Goal: Transaction & Acquisition: Download file/media

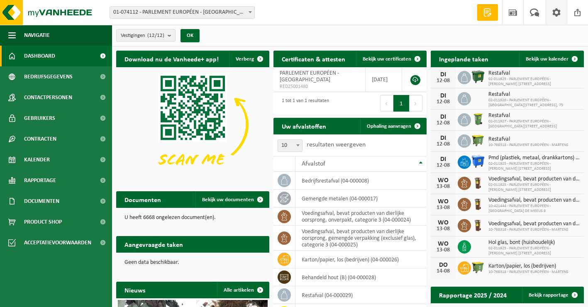
click at [560, 12] on span at bounding box center [557, 12] width 12 height 24
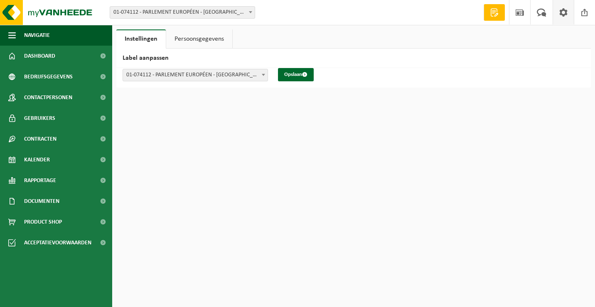
click at [564, 13] on span at bounding box center [563, 12] width 12 height 24
click at [543, 13] on span at bounding box center [541, 12] width 14 height 24
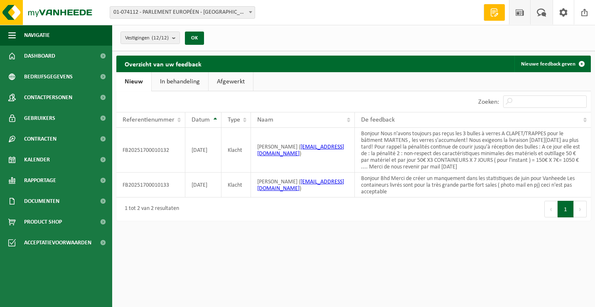
click at [519, 14] on span at bounding box center [519, 12] width 12 height 24
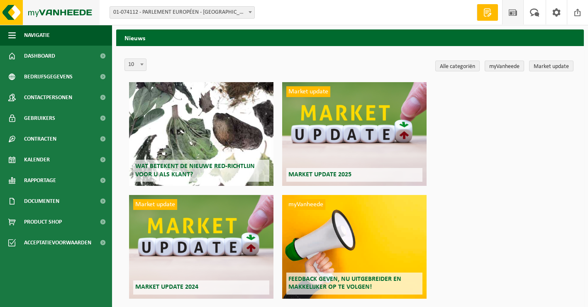
click at [49, 14] on img at bounding box center [50, 12] width 100 height 25
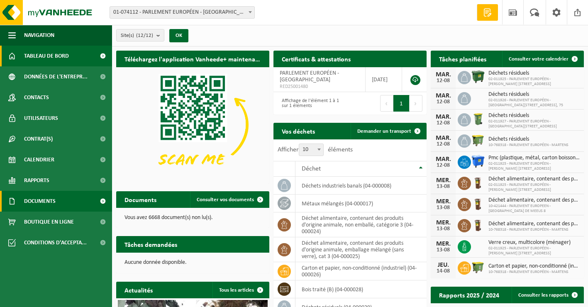
click at [103, 201] on span at bounding box center [102, 201] width 19 height 21
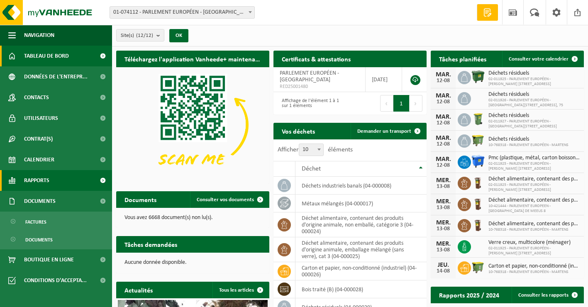
click at [100, 184] on span at bounding box center [102, 180] width 19 height 21
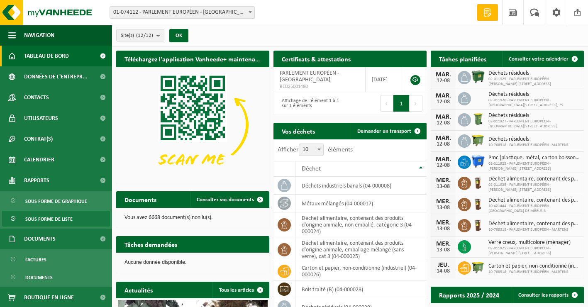
click at [68, 221] on span "Sous forme de liste" at bounding box center [48, 219] width 47 height 16
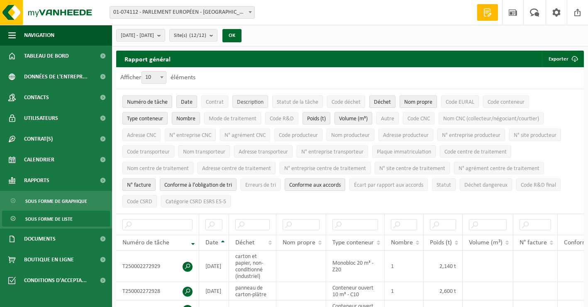
click at [253, 102] on span "Description" at bounding box center [250, 102] width 27 height 6
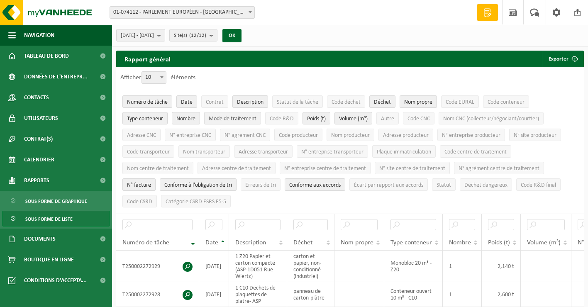
click at [235, 120] on span "Mode de traitement" at bounding box center [233, 119] width 48 height 6
click at [402, 136] on span "Adresse producteur" at bounding box center [406, 135] width 46 height 6
click at [351, 136] on span "Nom producteur" at bounding box center [350, 135] width 39 height 6
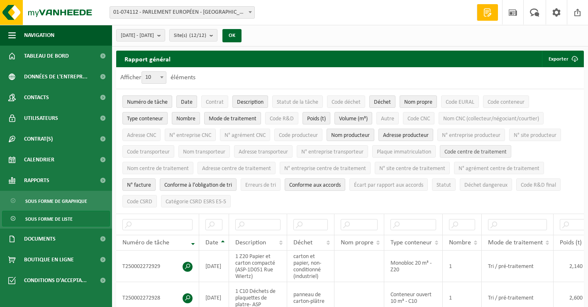
click at [470, 153] on span "Code centre de traitement" at bounding box center [476, 152] width 62 height 6
click at [420, 103] on span "Nom propre" at bounding box center [418, 102] width 28 height 6
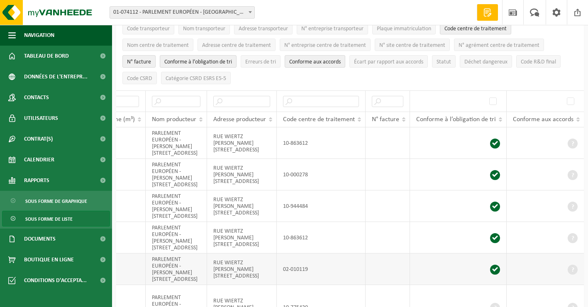
scroll to position [42, 0]
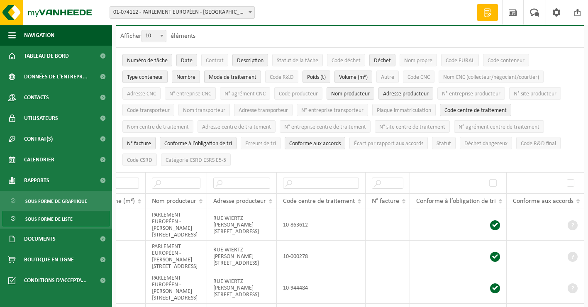
click at [141, 143] on span "N° facture" at bounding box center [139, 144] width 24 height 6
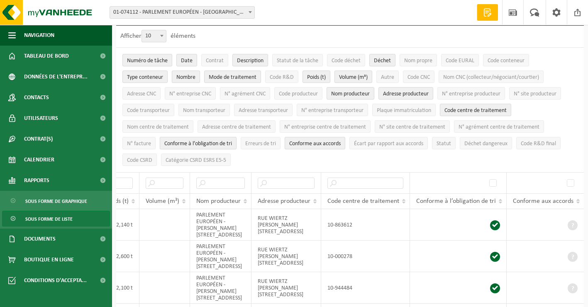
click at [188, 142] on span "Conforme à l’obligation de tri" at bounding box center [198, 144] width 68 height 6
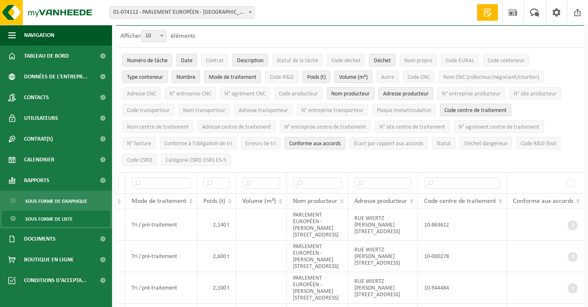
click at [306, 138] on button "Conforme aux accords" at bounding box center [315, 143] width 61 height 12
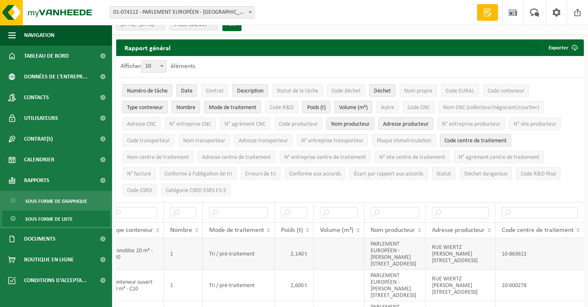
scroll to position [0, 0]
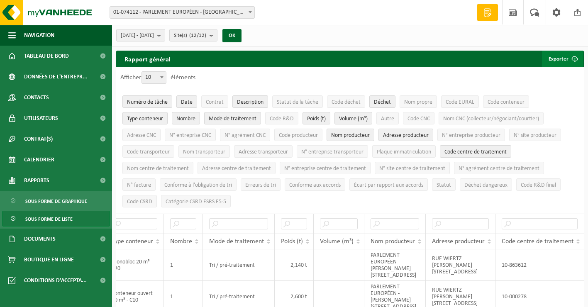
click at [575, 58] on span "submit" at bounding box center [575, 59] width 17 height 17
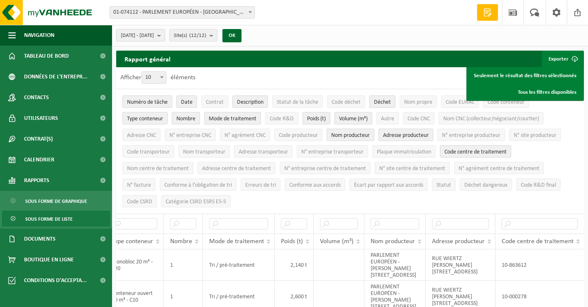
click at [144, 41] on span "2025-03-01 - 2025-08-12" at bounding box center [137, 35] width 33 height 12
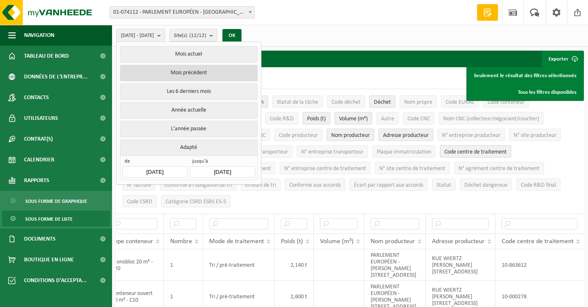
click at [163, 71] on button "Mois précédent" at bounding box center [188, 73] width 137 height 17
type input "2025-07-01"
type input "2025-07-31"
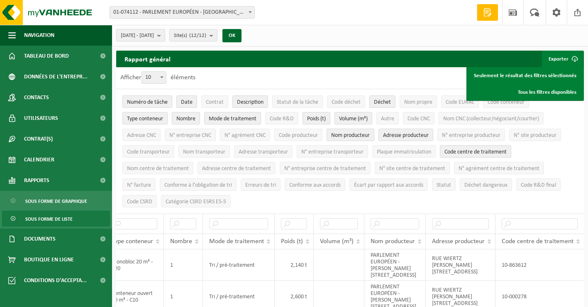
click at [154, 35] on span "2025-07-01 - 2025-07-31" at bounding box center [137, 35] width 33 height 12
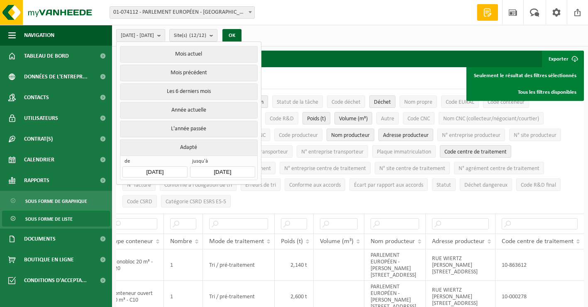
click at [172, 169] on input "2025-07-01" at bounding box center [154, 172] width 65 height 11
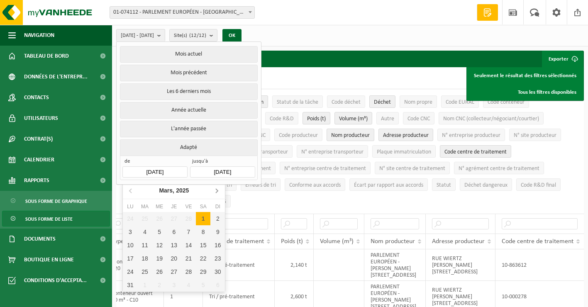
click at [219, 190] on icon at bounding box center [216, 190] width 13 height 13
click at [216, 218] on div "1" at bounding box center [218, 218] width 15 height 13
type input "2025-06-01"
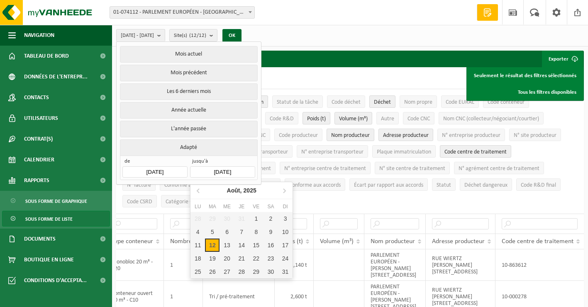
click at [242, 174] on input "2025-08-12" at bounding box center [222, 172] width 65 height 11
click at [198, 193] on icon at bounding box center [198, 190] width 13 height 13
click at [198, 193] on nav "Juin, 2025" at bounding box center [242, 190] width 102 height 17
click at [196, 285] on div "30" at bounding box center [198, 285] width 15 height 13
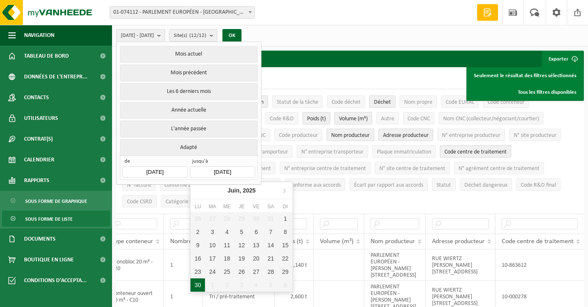
type input "2025-06-30"
type input "2025-06-01"
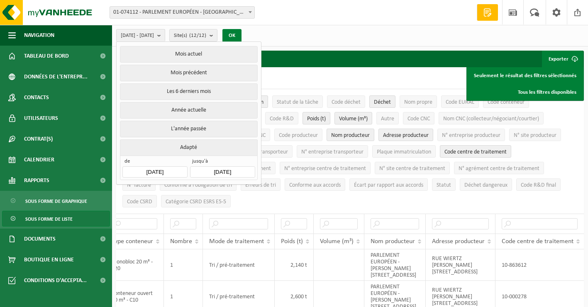
click at [242, 32] on button "OK" at bounding box center [232, 35] width 19 height 13
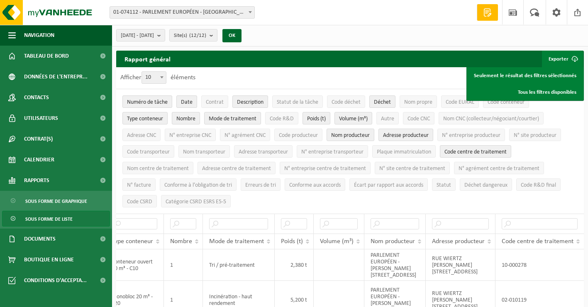
scroll to position [0, 214]
click at [538, 79] on link "Seulement le résultat des filtres sélectionnés" at bounding box center [525, 75] width 115 height 17
